Goal: Manage account settings

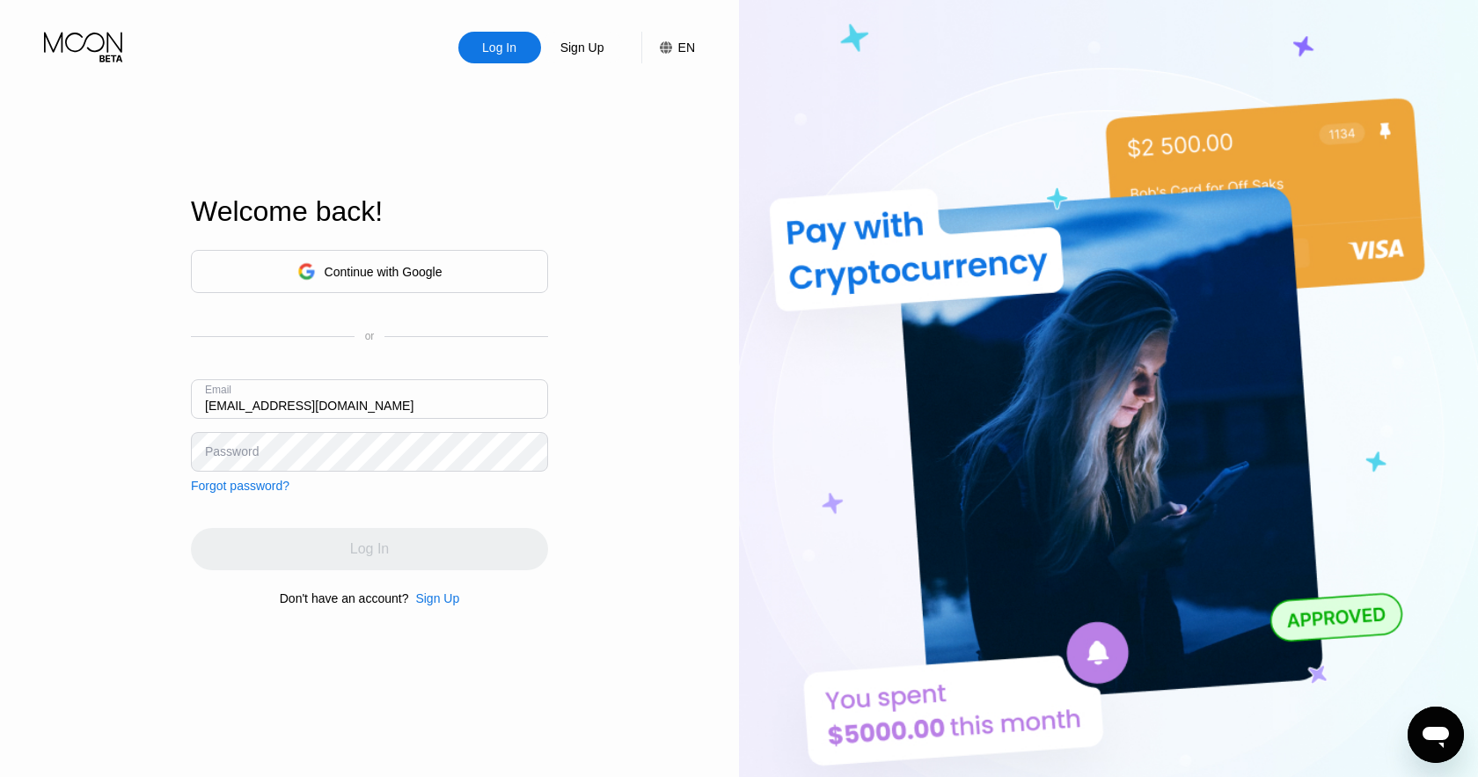
type input "[EMAIL_ADDRESS][DOMAIN_NAME]"
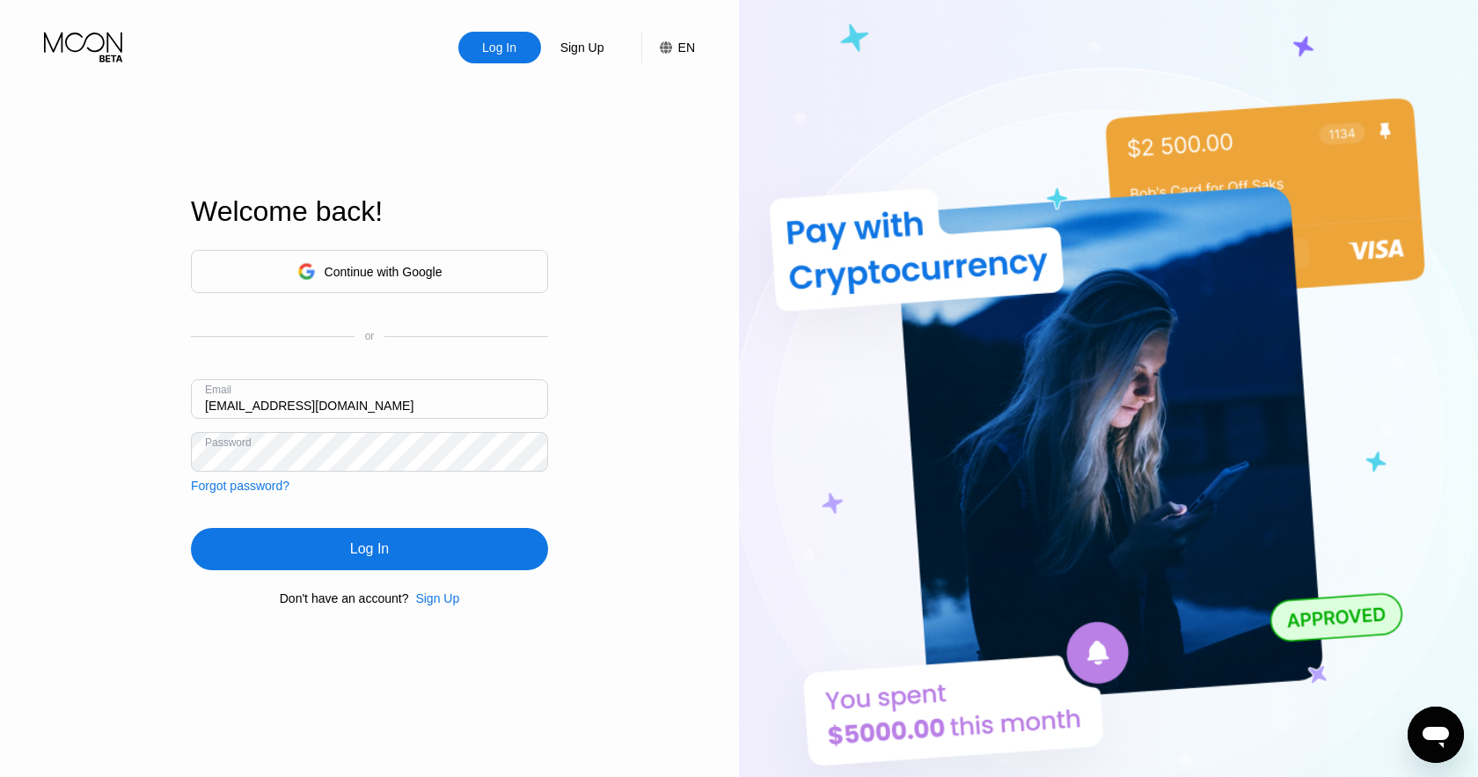
click at [400, 554] on div "Log In" at bounding box center [369, 549] width 357 height 42
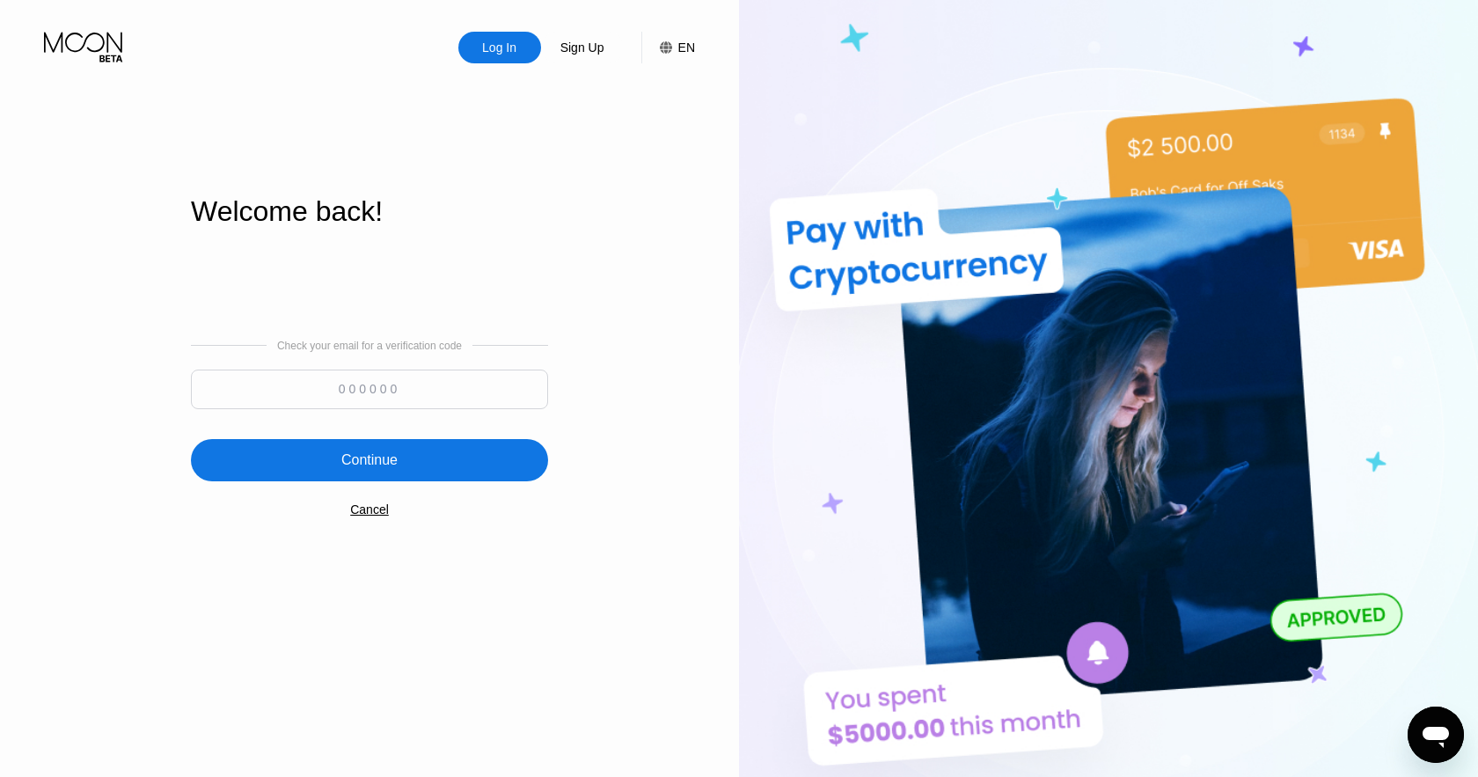
click at [320, 378] on input at bounding box center [369, 390] width 357 height 40
paste input "675697"
type input "675697"
click at [399, 470] on div "Continue" at bounding box center [369, 460] width 357 height 42
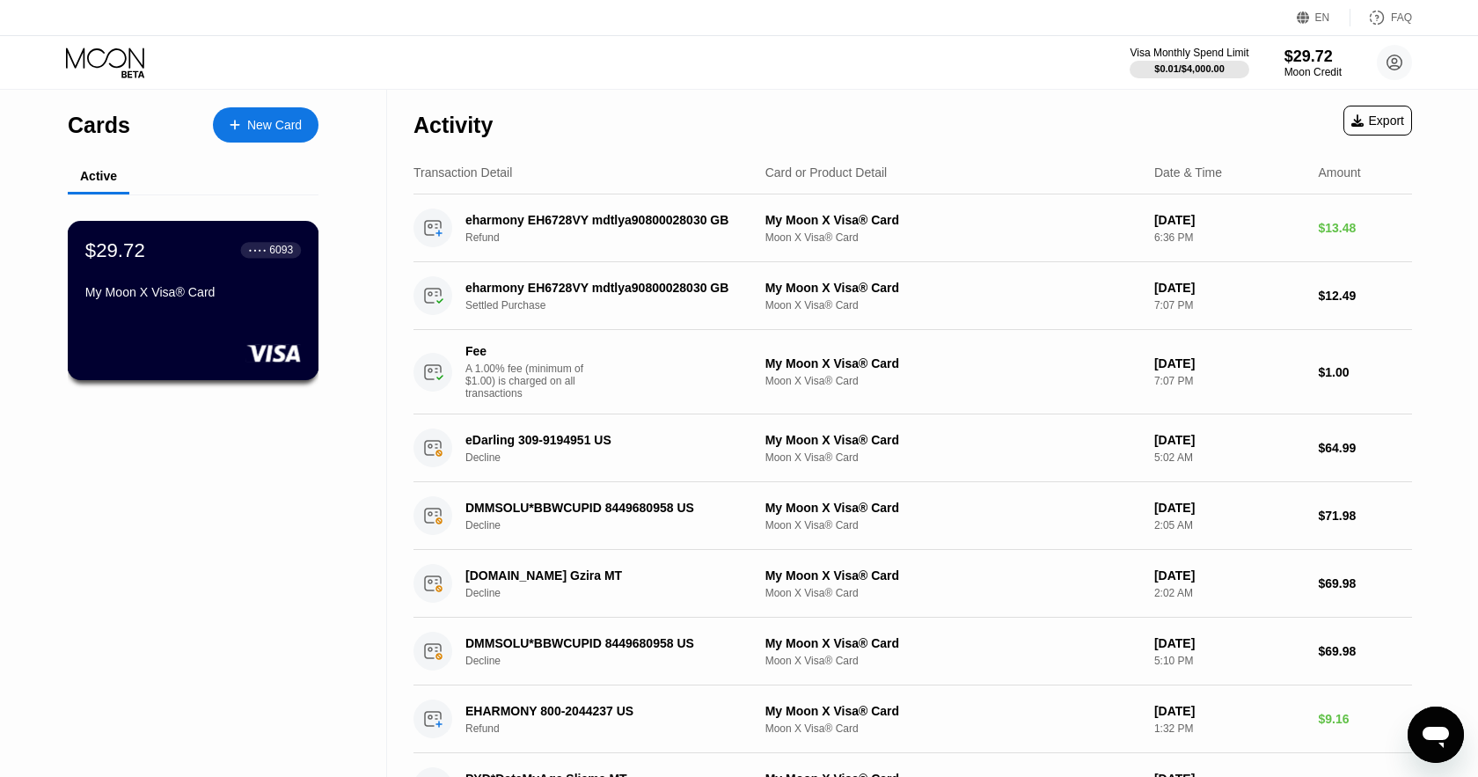
click at [254, 249] on div "● ● ● ●" at bounding box center [258, 249] width 18 height 5
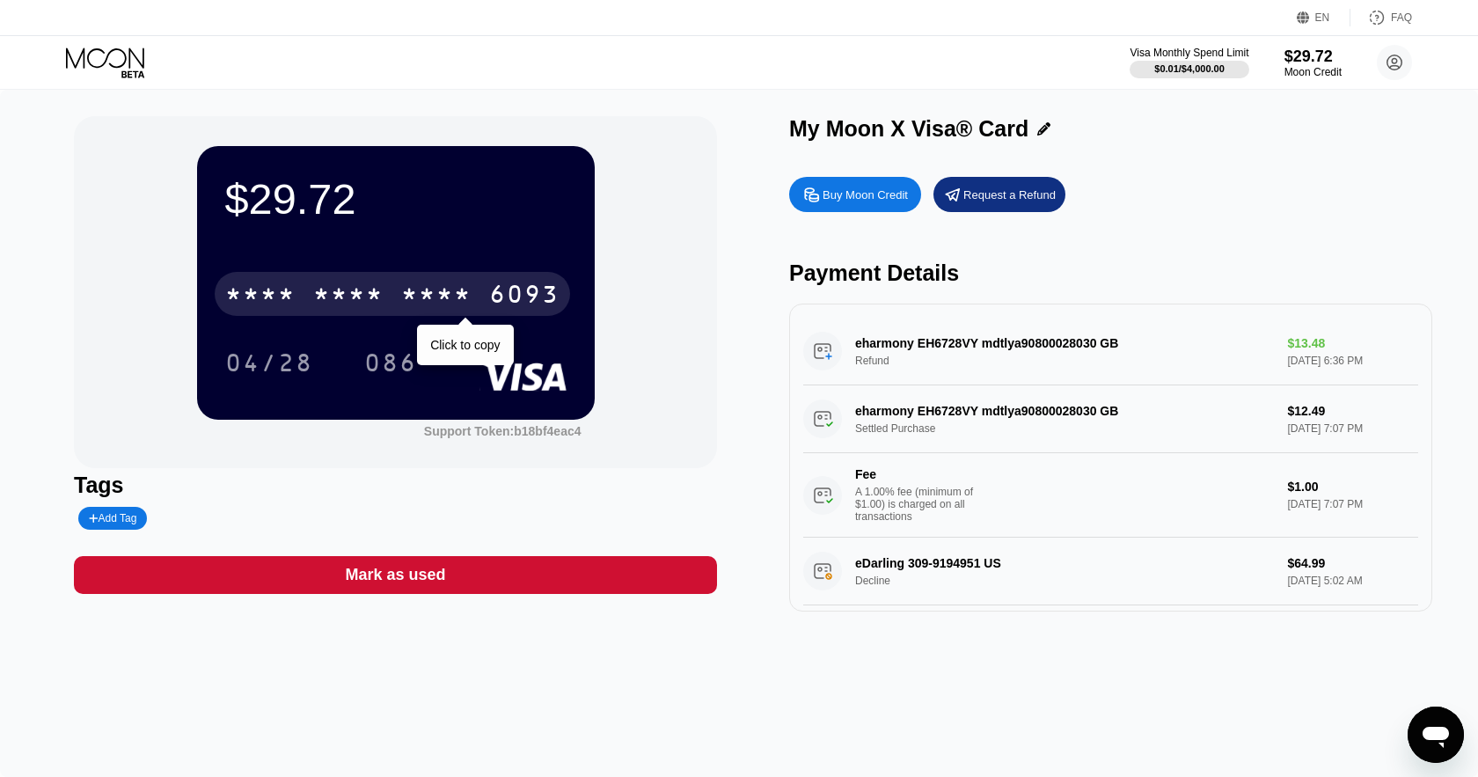
click at [434, 302] on div "* * * *" at bounding box center [436, 296] width 70 height 28
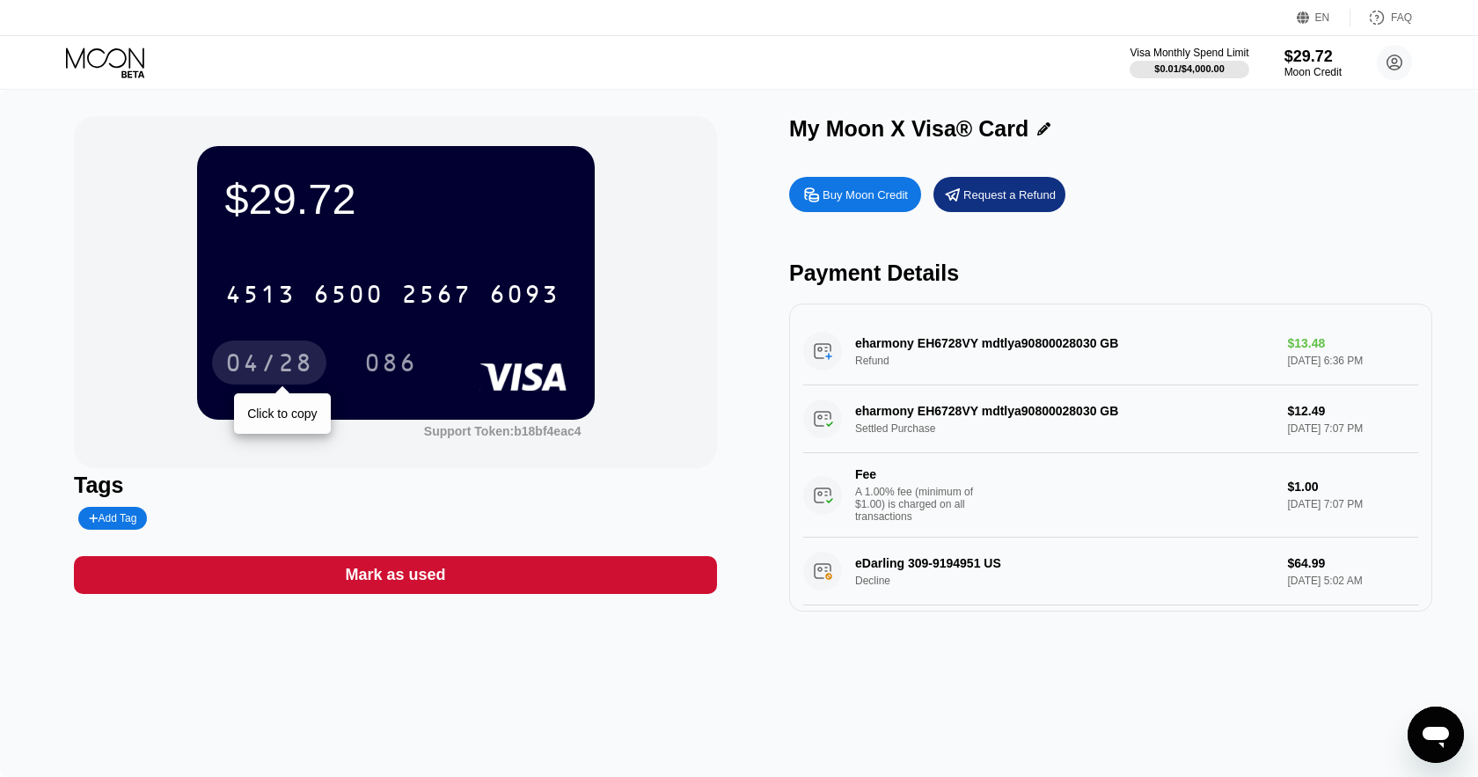
click at [263, 358] on div "04/28" at bounding box center [269, 365] width 88 height 28
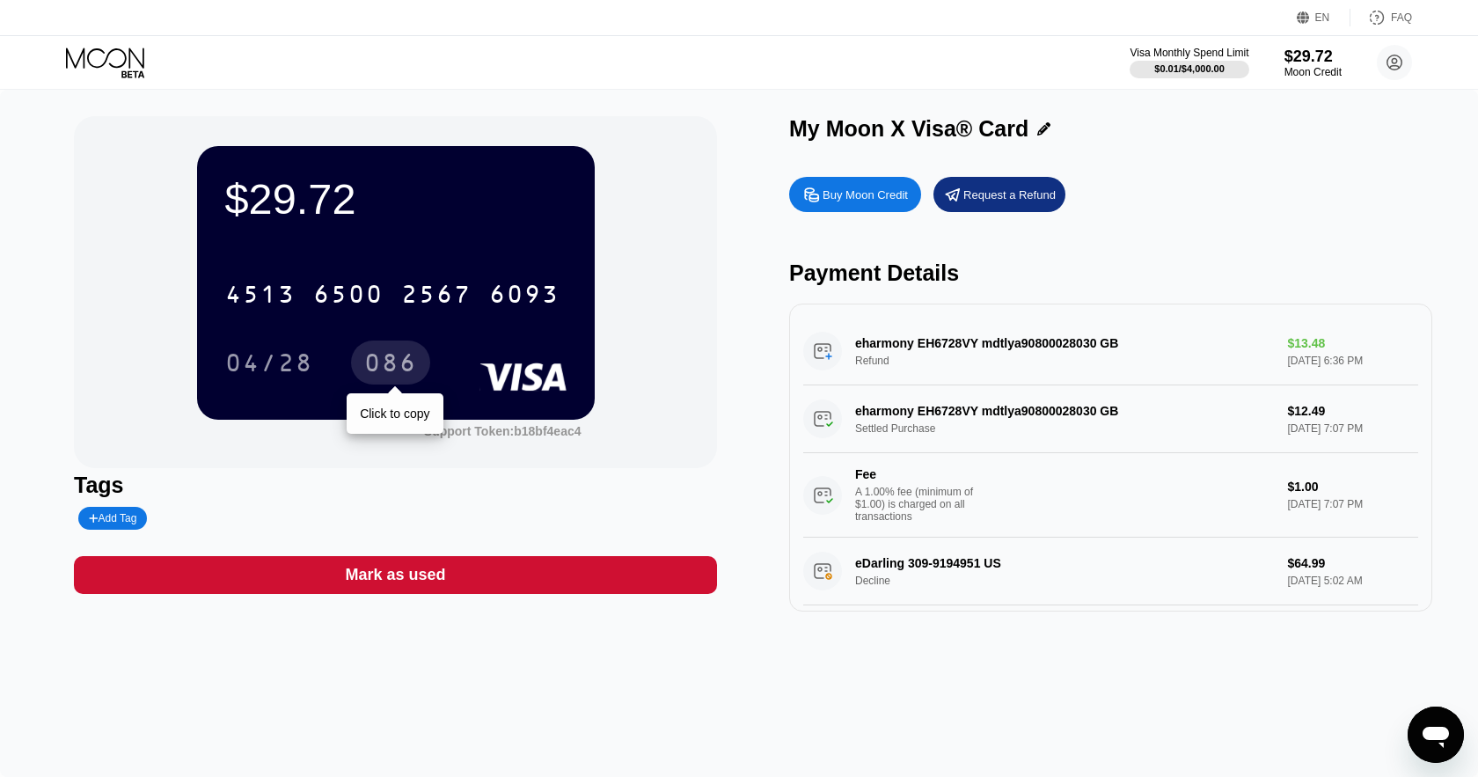
click at [385, 363] on div "086" at bounding box center [390, 365] width 53 height 28
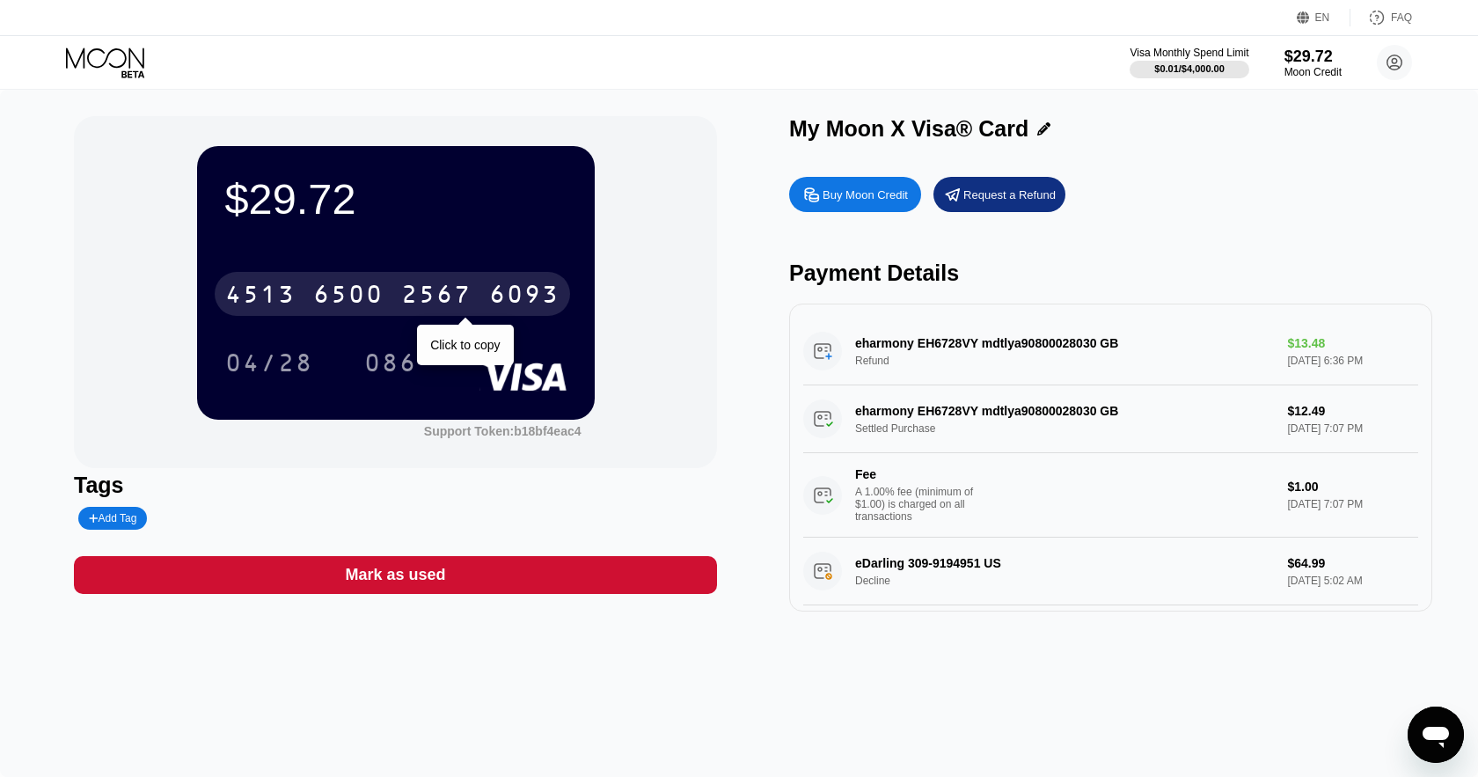
click at [446, 296] on div "2567" at bounding box center [436, 296] width 70 height 28
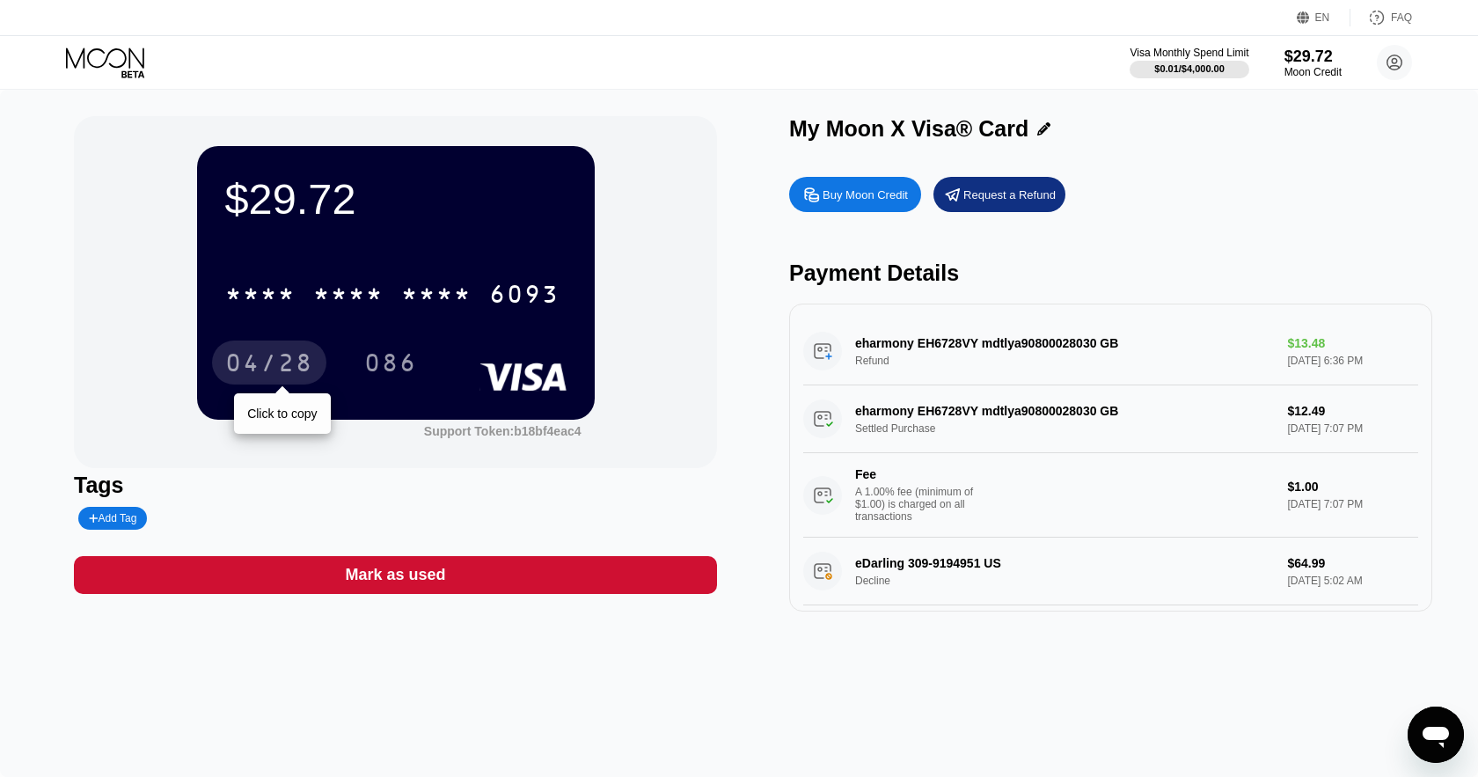
click at [261, 363] on div "04/28" at bounding box center [269, 365] width 88 height 28
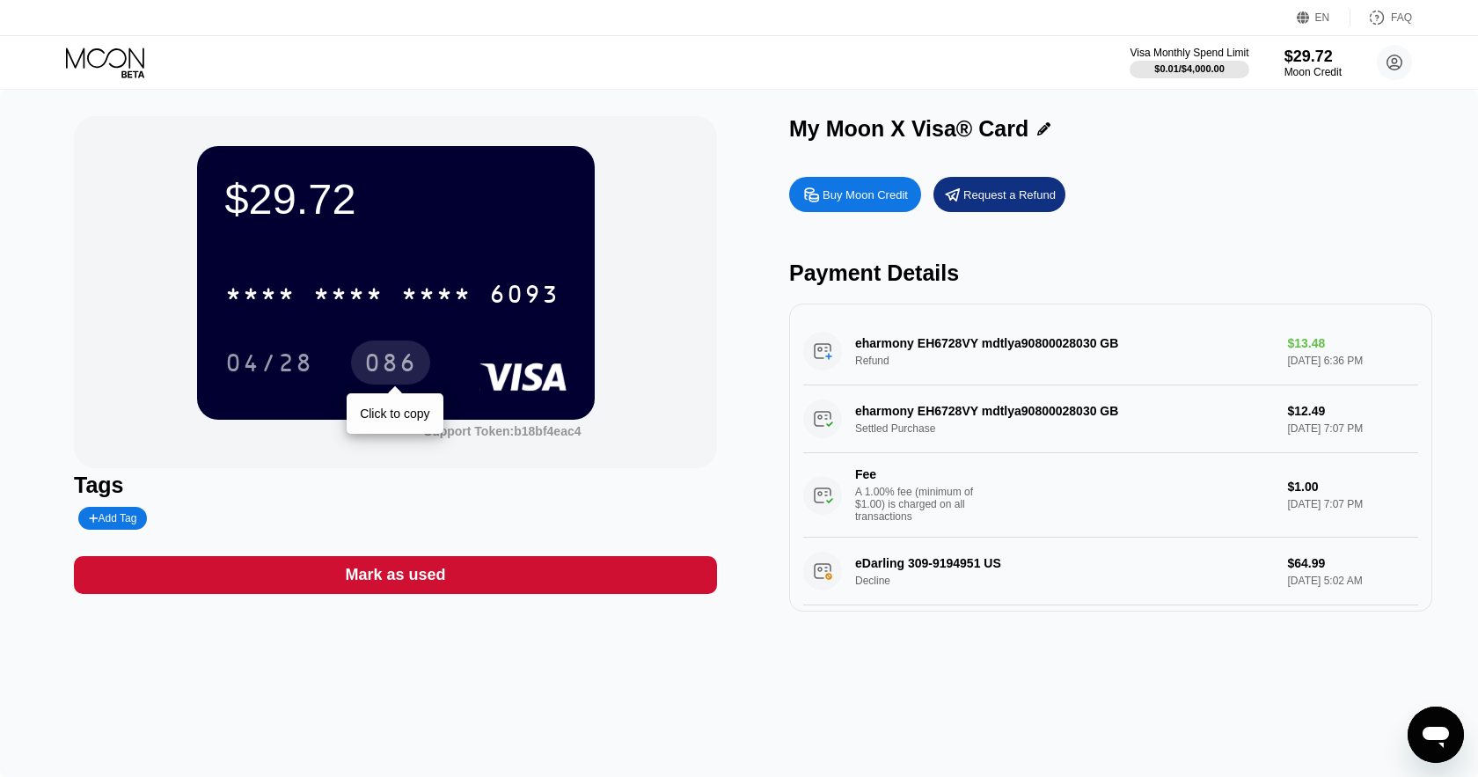
click at [395, 366] on div "086" at bounding box center [390, 365] width 53 height 28
